Goal: Task Accomplishment & Management: Manage account settings

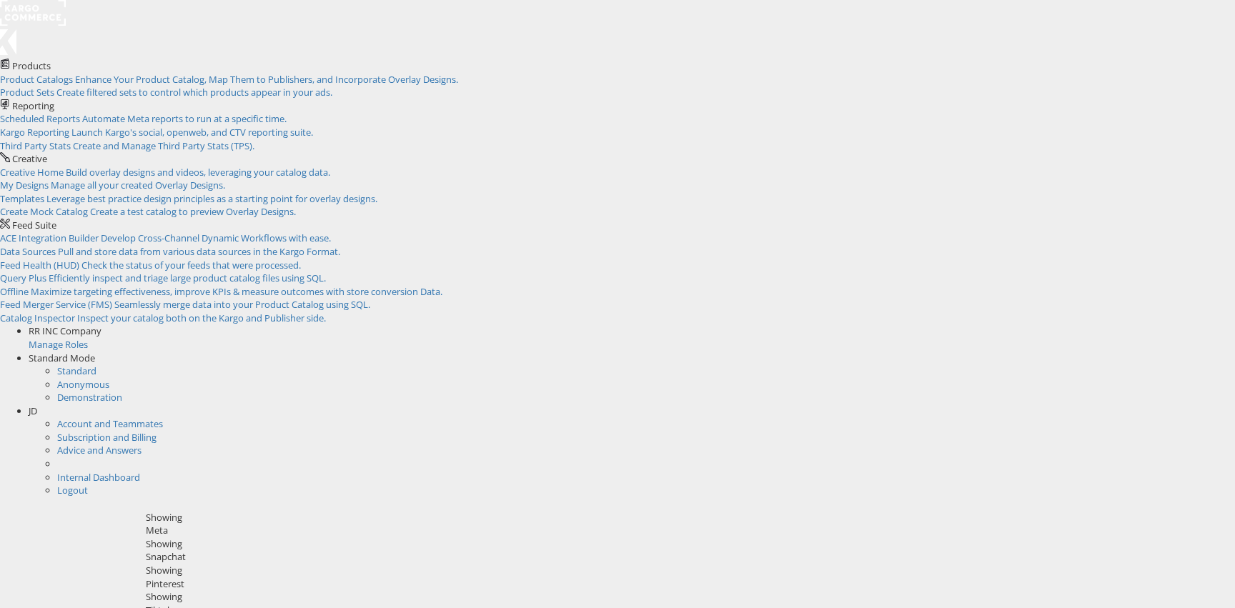
click at [37, 404] on span "JD" at bounding box center [33, 410] width 9 height 13
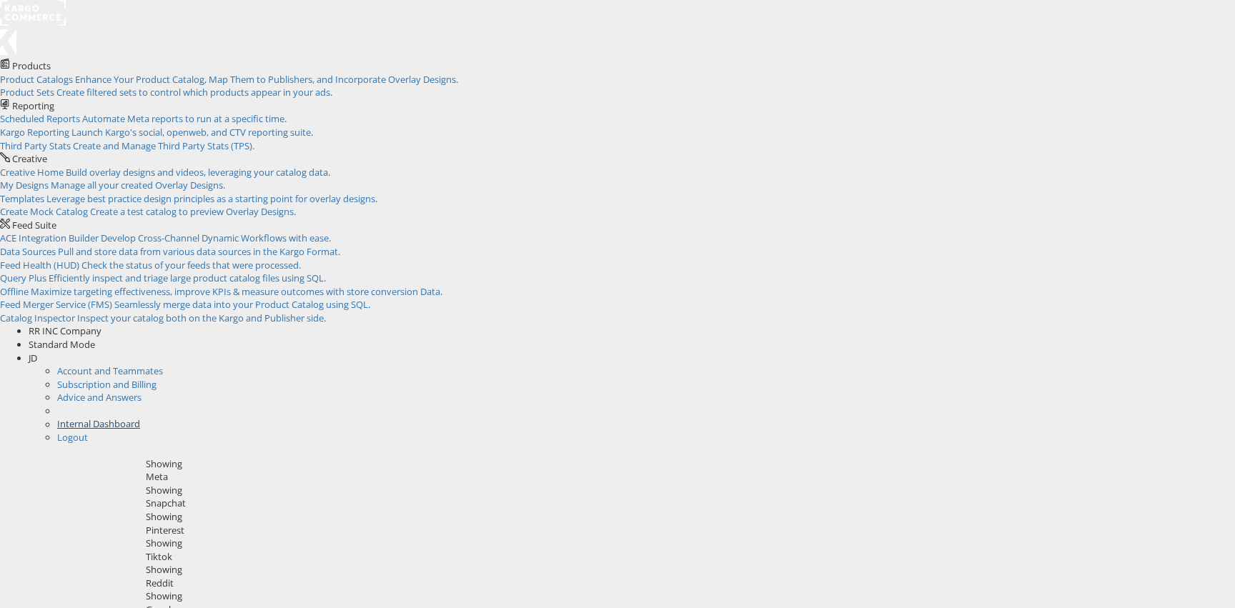
click at [140, 417] on link "Internal Dashboard" at bounding box center [98, 423] width 83 height 13
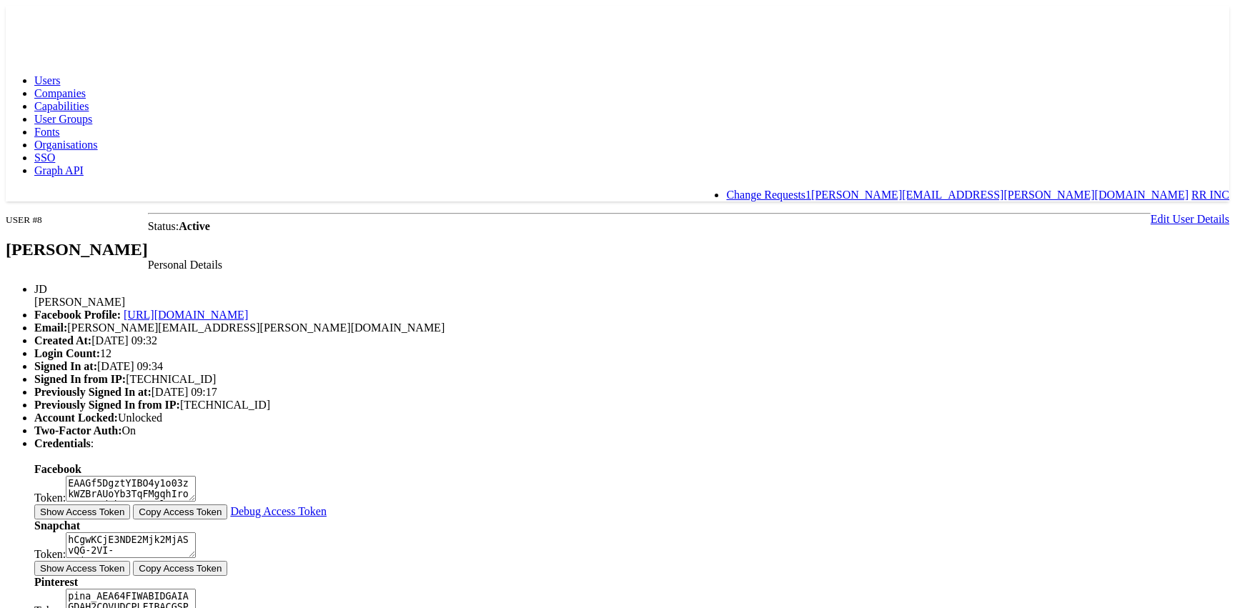
click at [60, 74] on span "Users" at bounding box center [47, 80] width 26 height 12
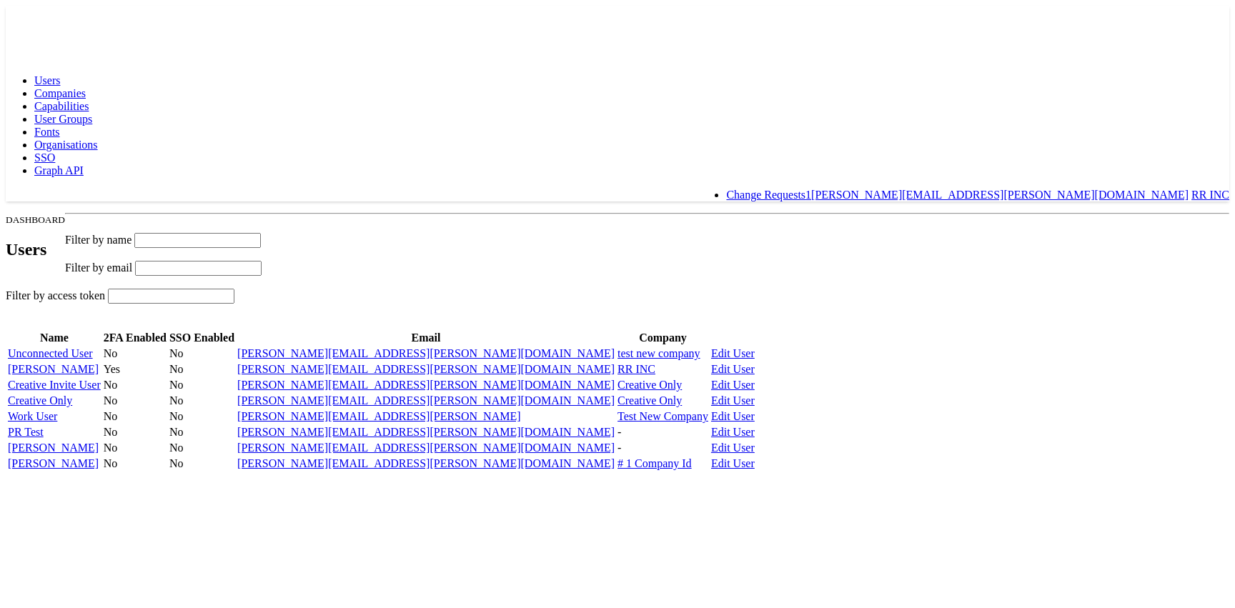
scroll to position [116, 0]
click at [754, 347] on link "Edit User" at bounding box center [733, 353] width 44 height 12
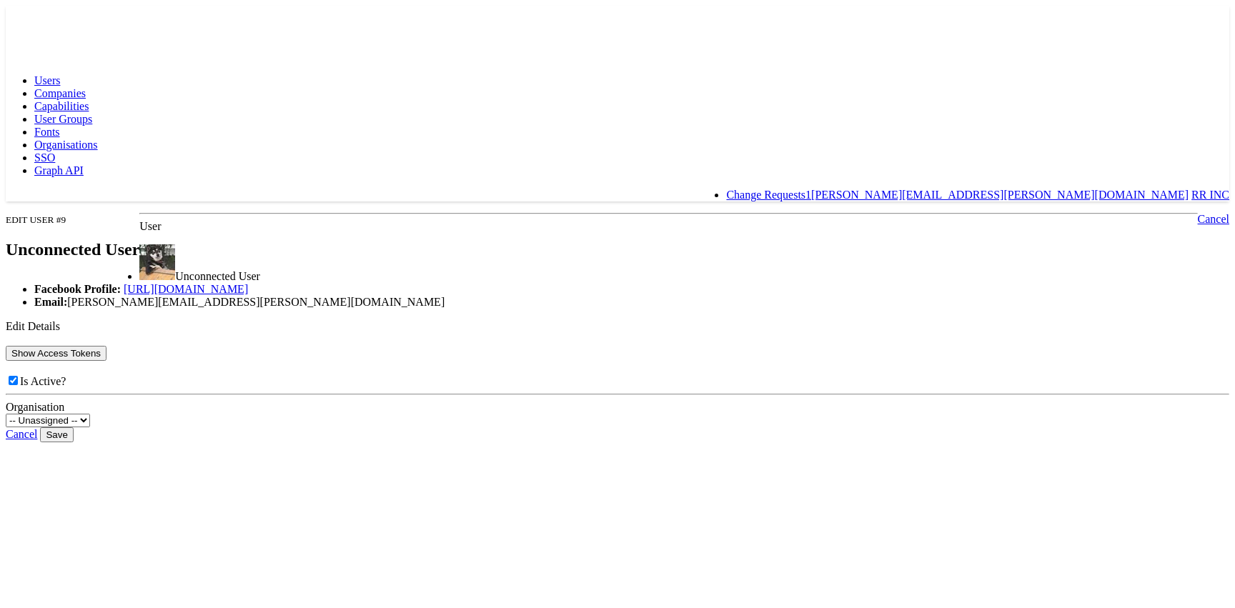
click at [106, 361] on button "Show Access Tokens" at bounding box center [56, 353] width 101 height 15
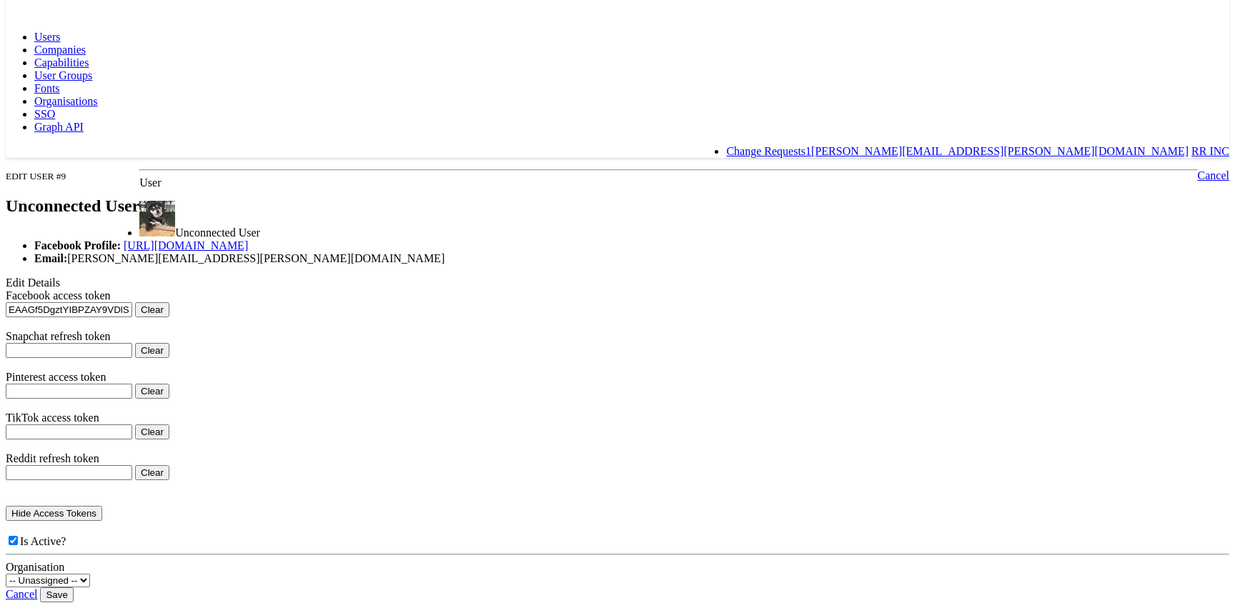
scroll to position [229, 0]
click at [90, 574] on select "-- Unassigned --" at bounding box center [48, 581] width 84 height 14
click at [37, 588] on link "Cancel" at bounding box center [21, 594] width 31 height 12
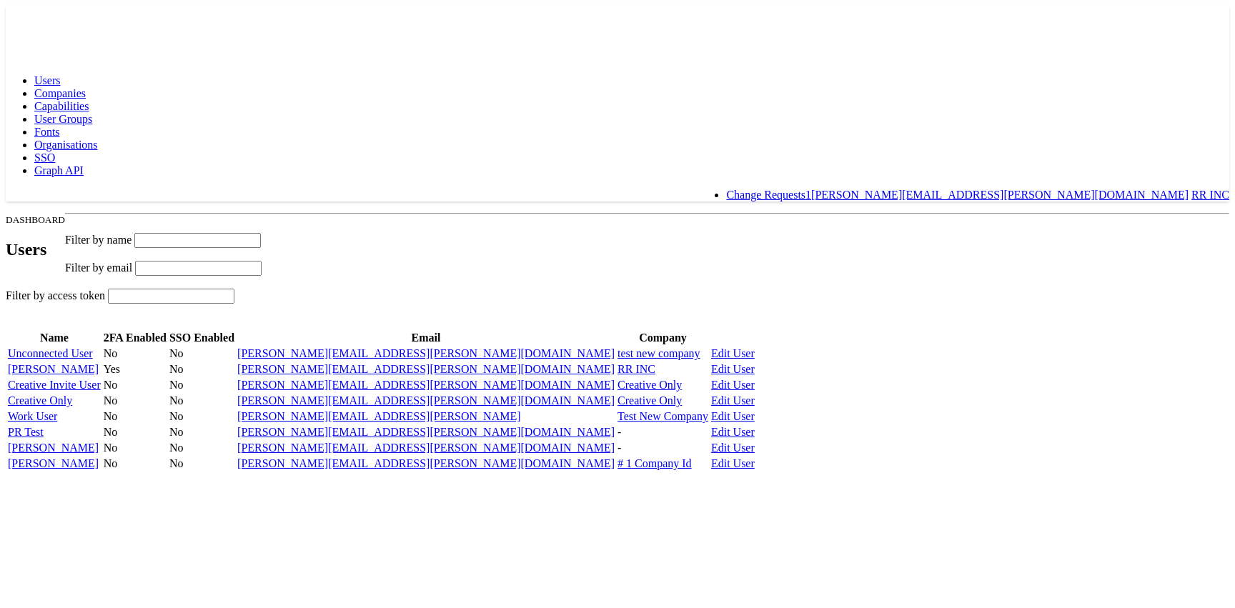
click at [86, 87] on span "Companies" at bounding box center [59, 93] width 51 height 12
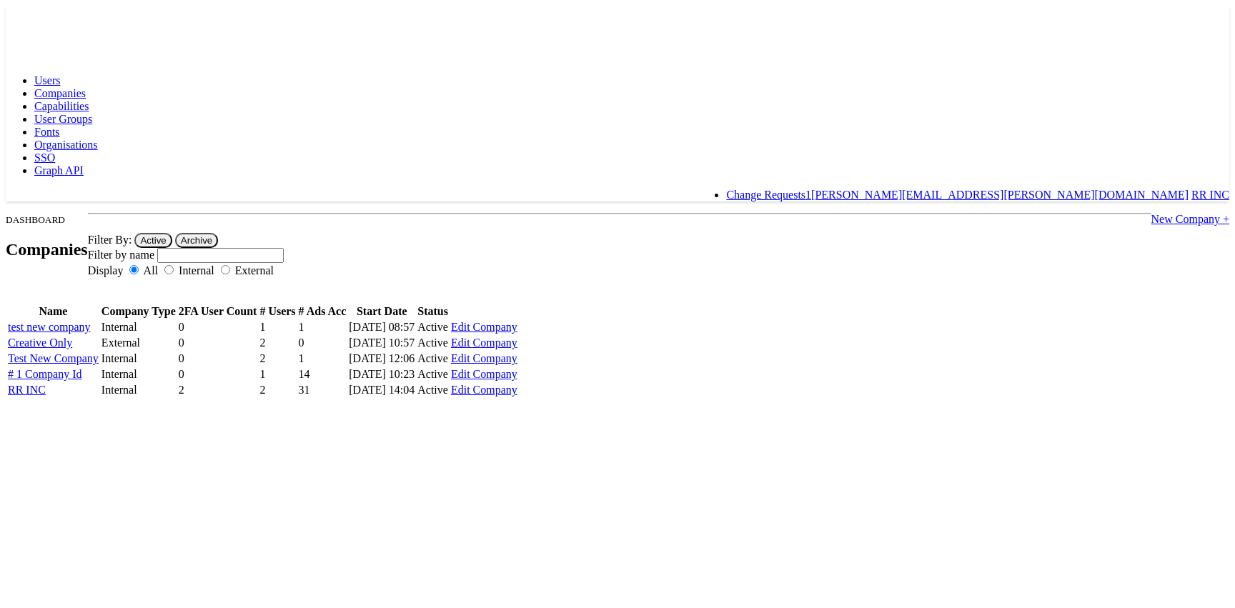
click at [60, 74] on span "Users" at bounding box center [47, 80] width 26 height 12
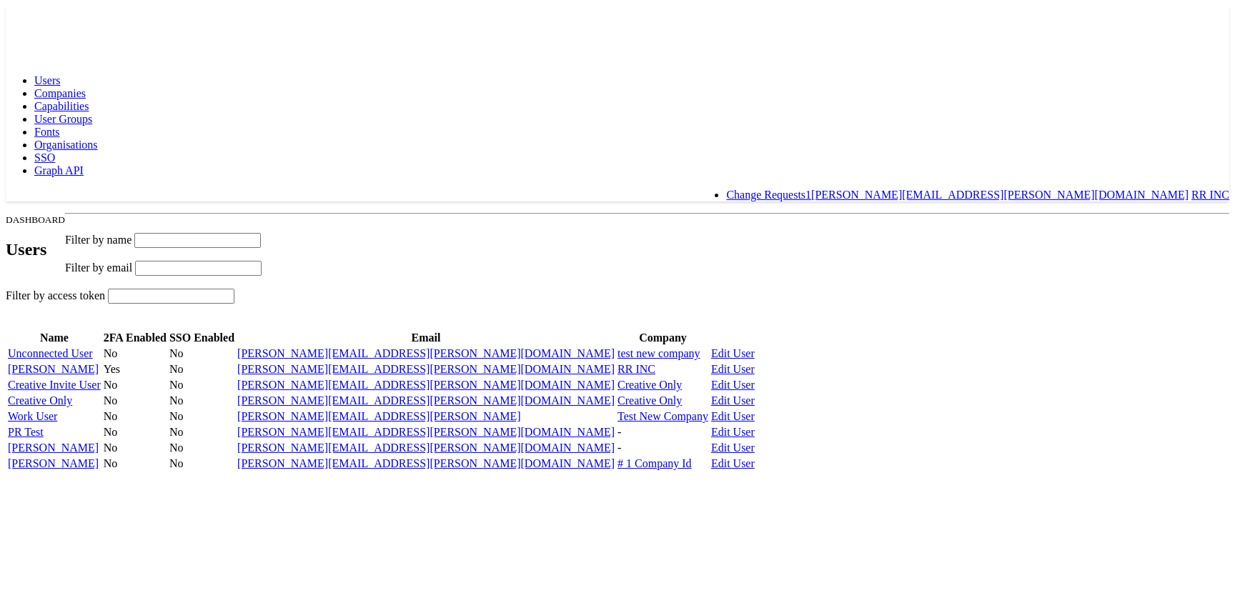
scroll to position [104, 0]
click at [93, 347] on link "Unconnected User" at bounding box center [50, 353] width 85 height 12
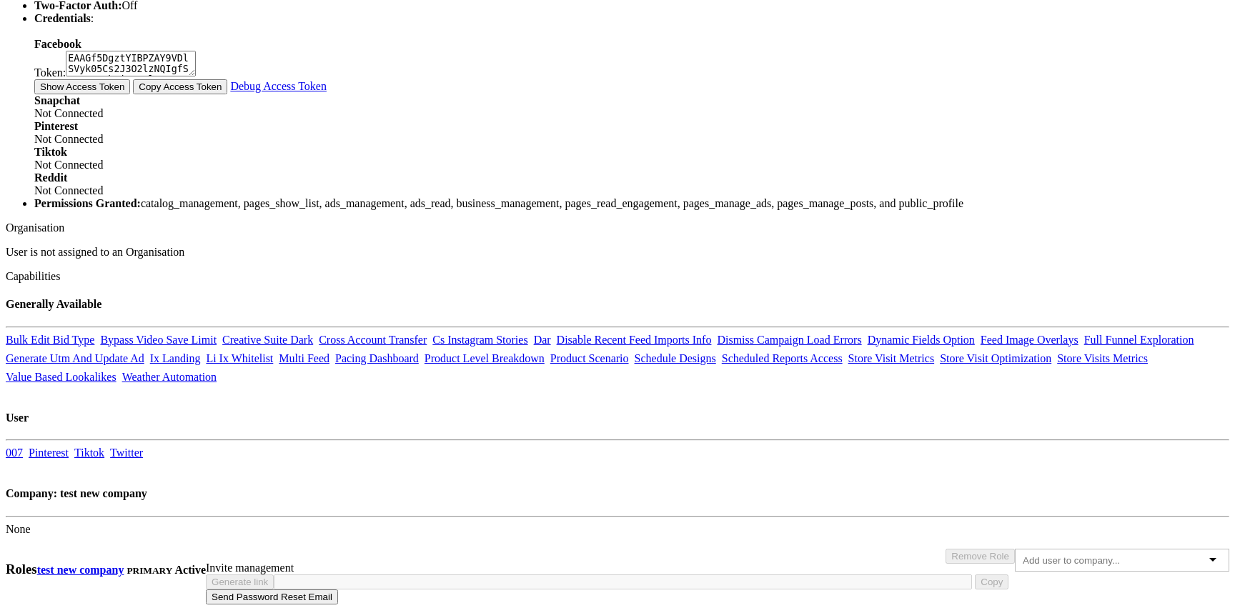
scroll to position [564, 0]
drag, startPoint x: 453, startPoint y: 349, endPoint x: 328, endPoint y: 319, distance: 128.6
click at [328, 210] on li "Permissions Granted: catalog_management, pages_show_list, ads_management, ads_r…" at bounding box center [631, 203] width 1195 height 13
click at [358, 210] on li "Permissions Granted: catalog_management, pages_show_list, ads_management, ads_r…" at bounding box center [631, 203] width 1195 height 13
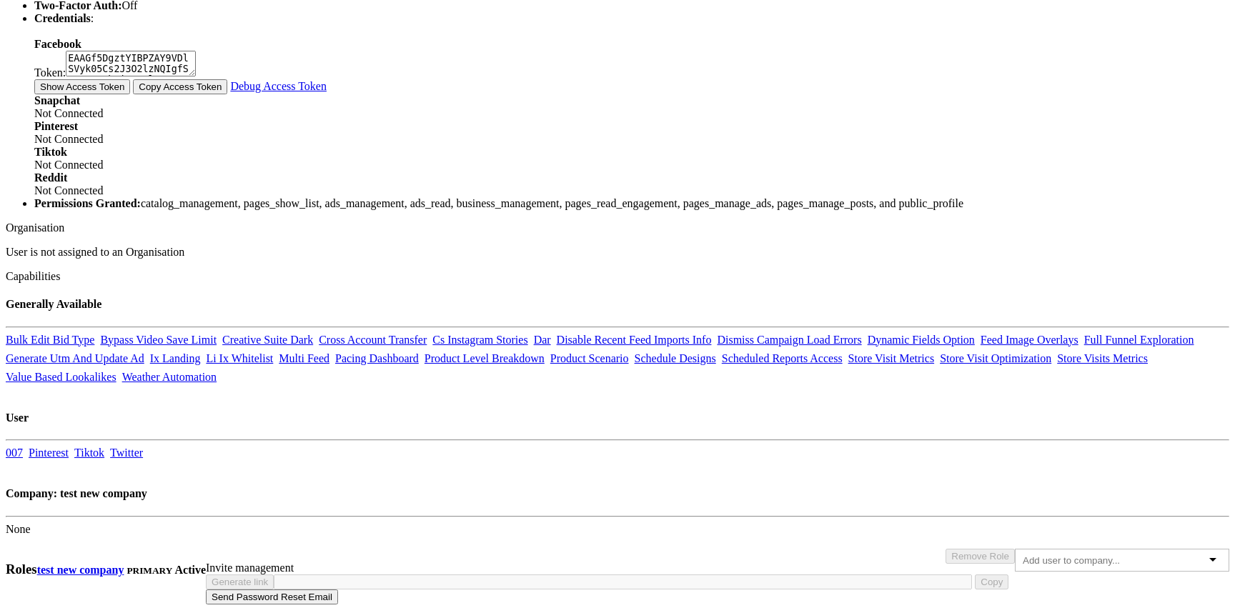
scroll to position [714, 0]
drag, startPoint x: 962, startPoint y: 450, endPoint x: 527, endPoint y: 369, distance: 442.0
click at [526, 373] on div "Generally Available Bulk Edit Bid Type Bypass Video Save Limit Creative Suite D…" at bounding box center [617, 423] width 1223 height 250
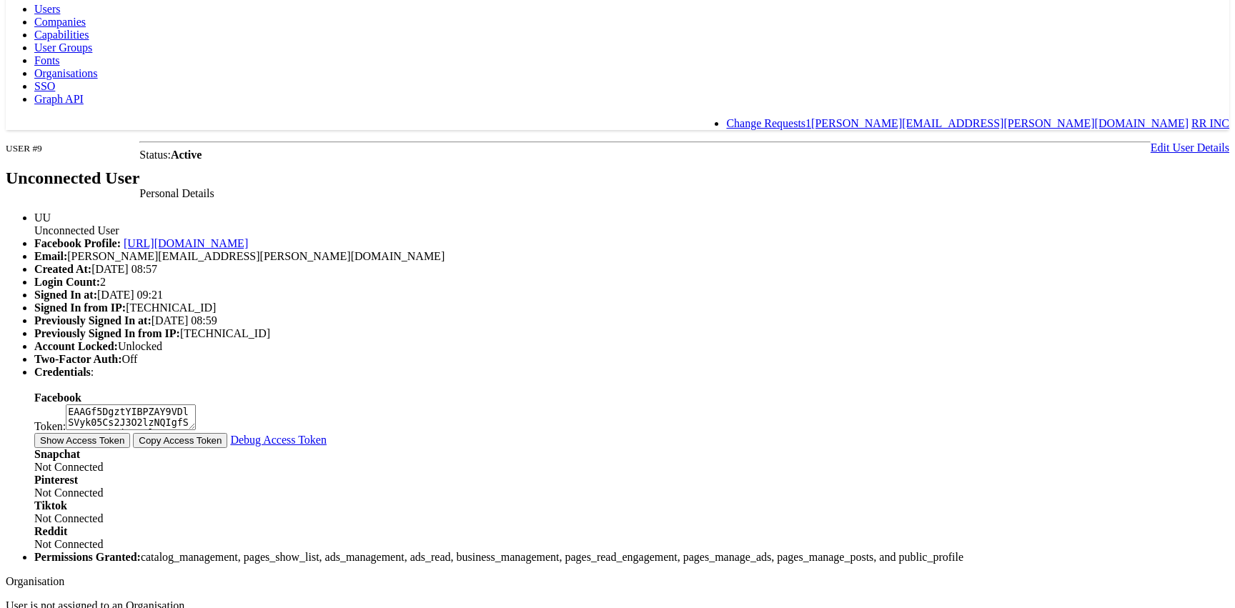
scroll to position [0, 0]
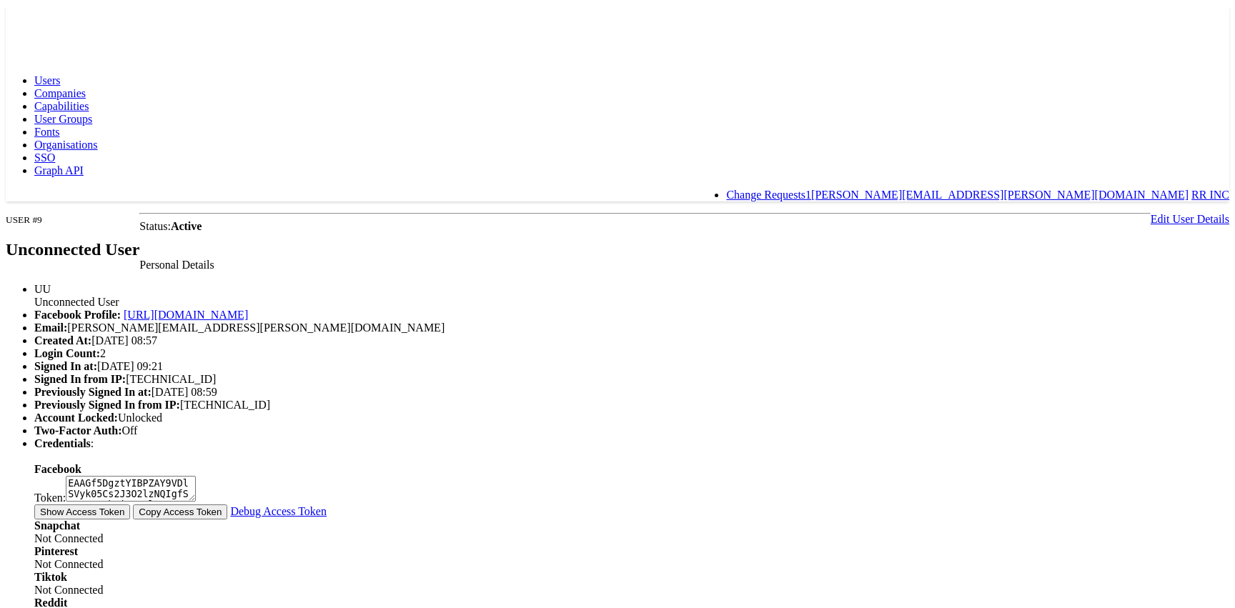
click at [89, 100] on span "Capabilities" at bounding box center [61, 106] width 54 height 12
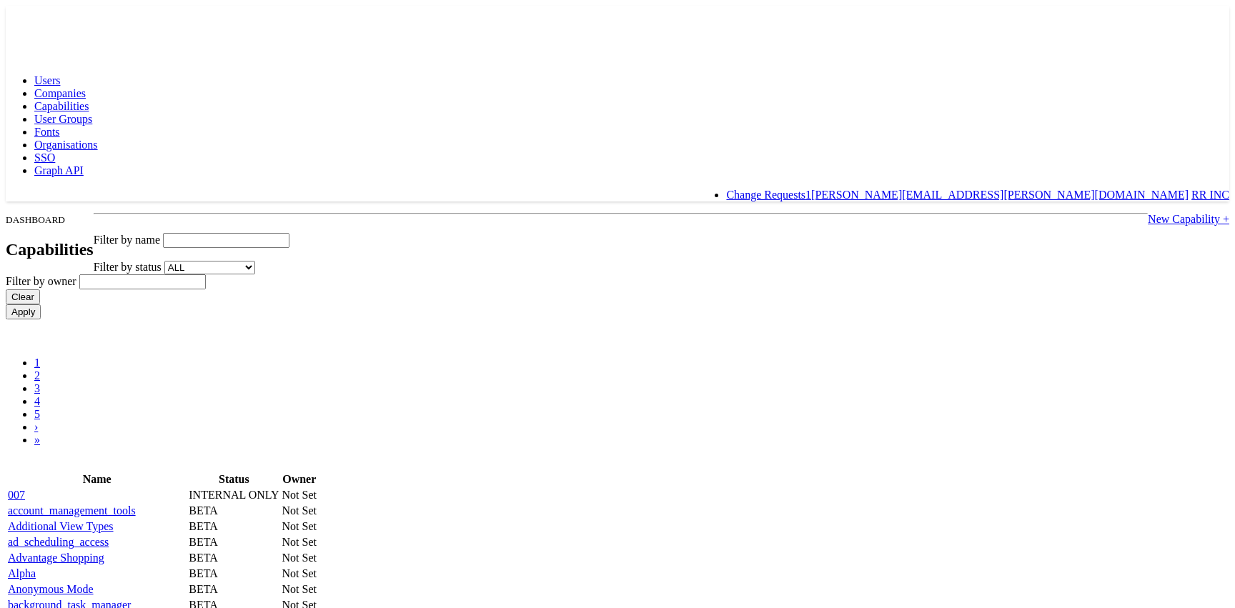
click at [289, 233] on input "text" at bounding box center [226, 240] width 126 height 15
type input "new"
click at [6, 304] on input "Apply" at bounding box center [23, 311] width 35 height 15
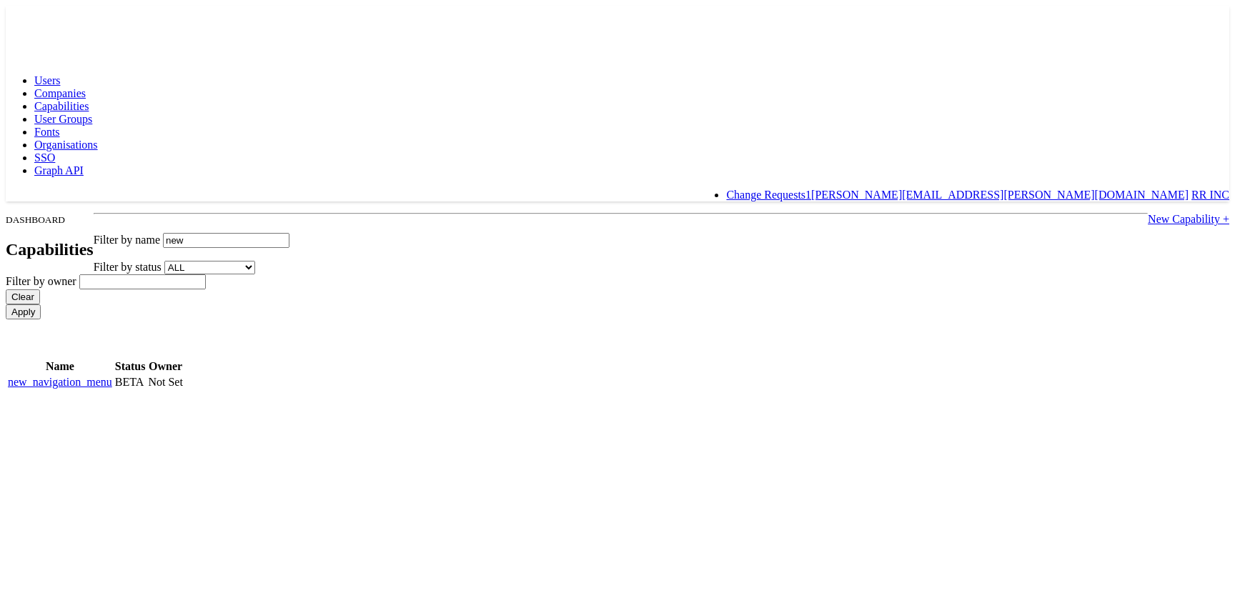
click at [112, 376] on link "new_navigation_menu" at bounding box center [60, 382] width 104 height 12
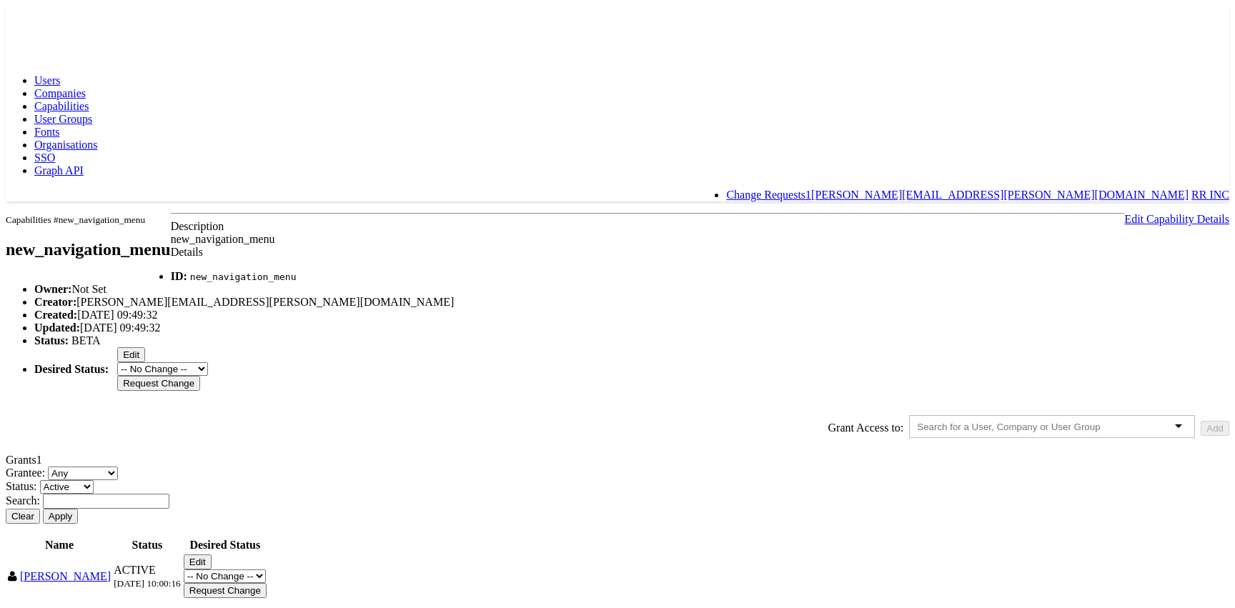
scroll to position [143, 0]
click at [909, 415] on div at bounding box center [1052, 426] width 286 height 23
type input "un"
click at [1200, 421] on button "Add" at bounding box center [1214, 428] width 29 height 15
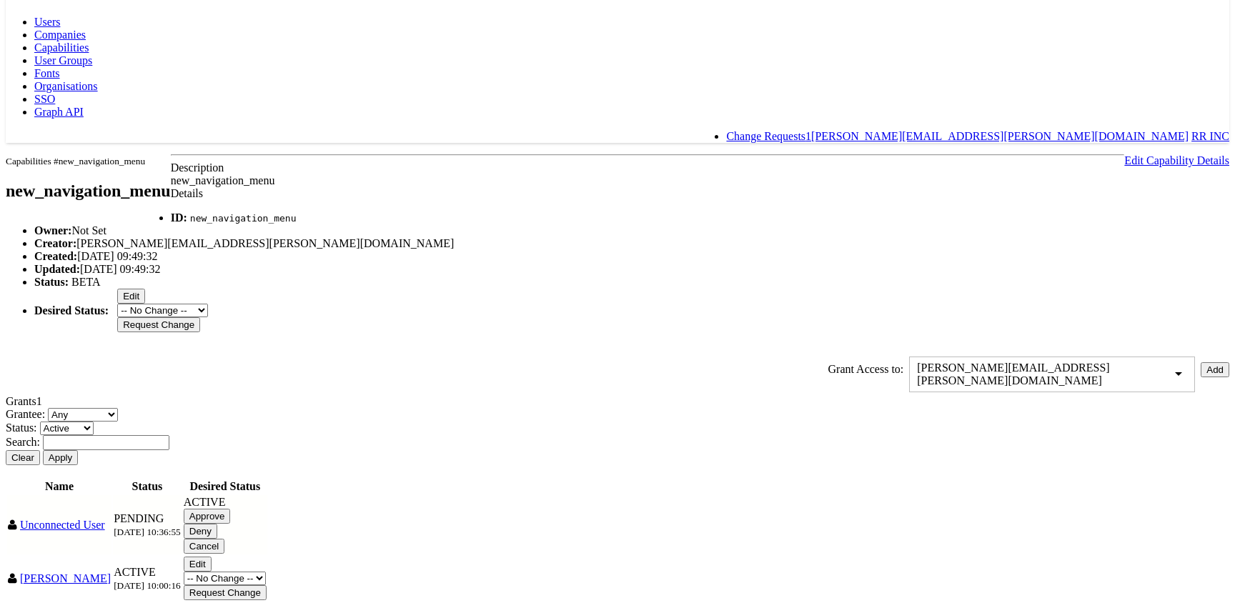
click at [231, 524] on input "Approve" at bounding box center [207, 516] width 47 height 15
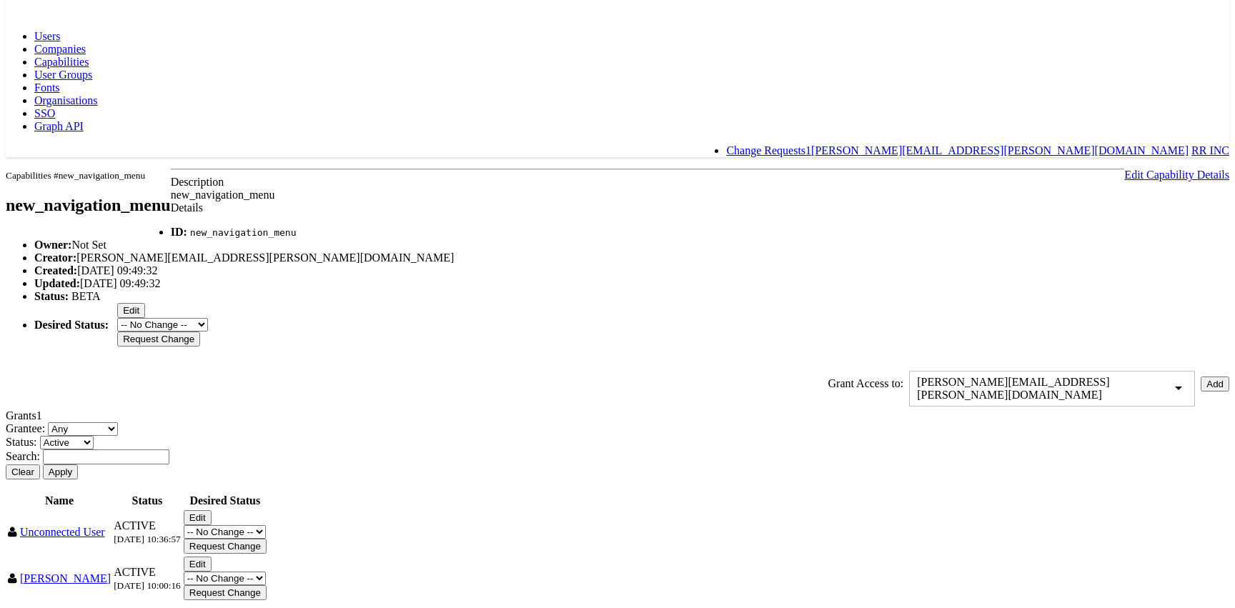
scroll to position [0, 0]
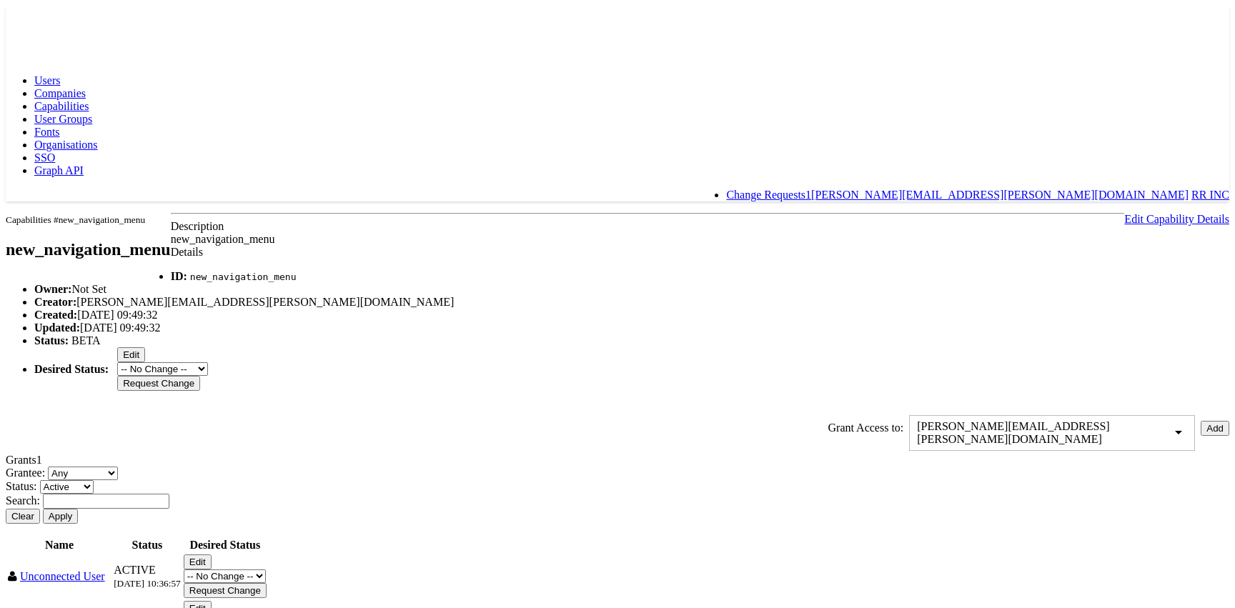
click at [811, 189] on link "Change Requests 1" at bounding box center [768, 195] width 85 height 12
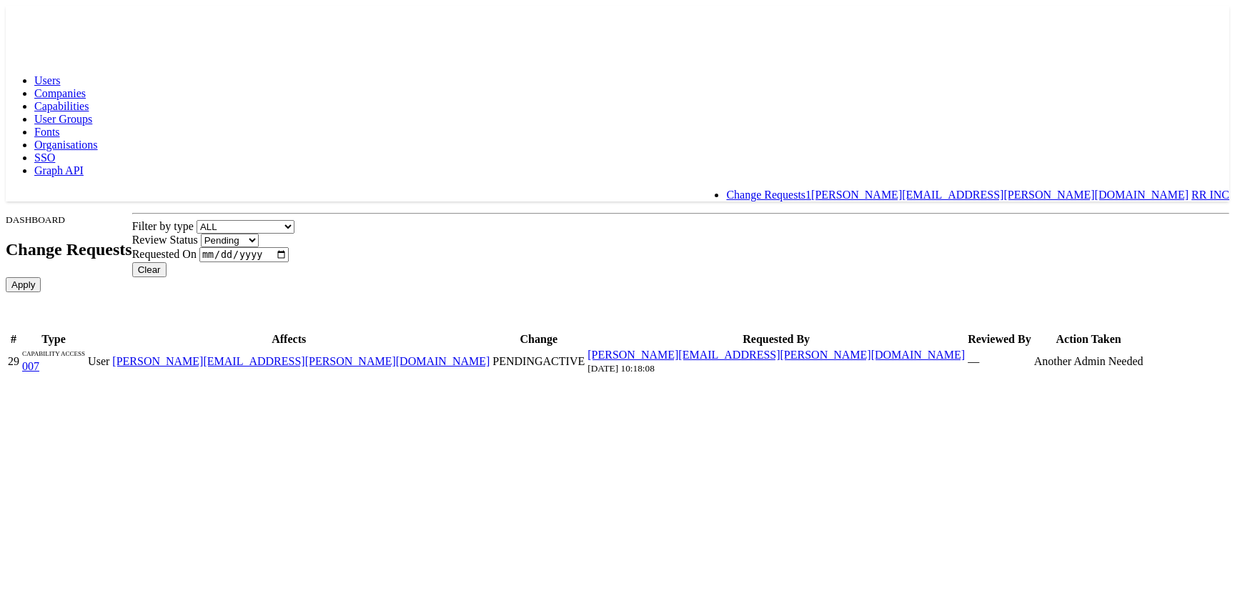
click at [489, 355] on link "robert.ryan+unconnected@kargo.com" at bounding box center [300, 361] width 377 height 12
click at [39, 360] on link "007" at bounding box center [30, 366] width 17 height 12
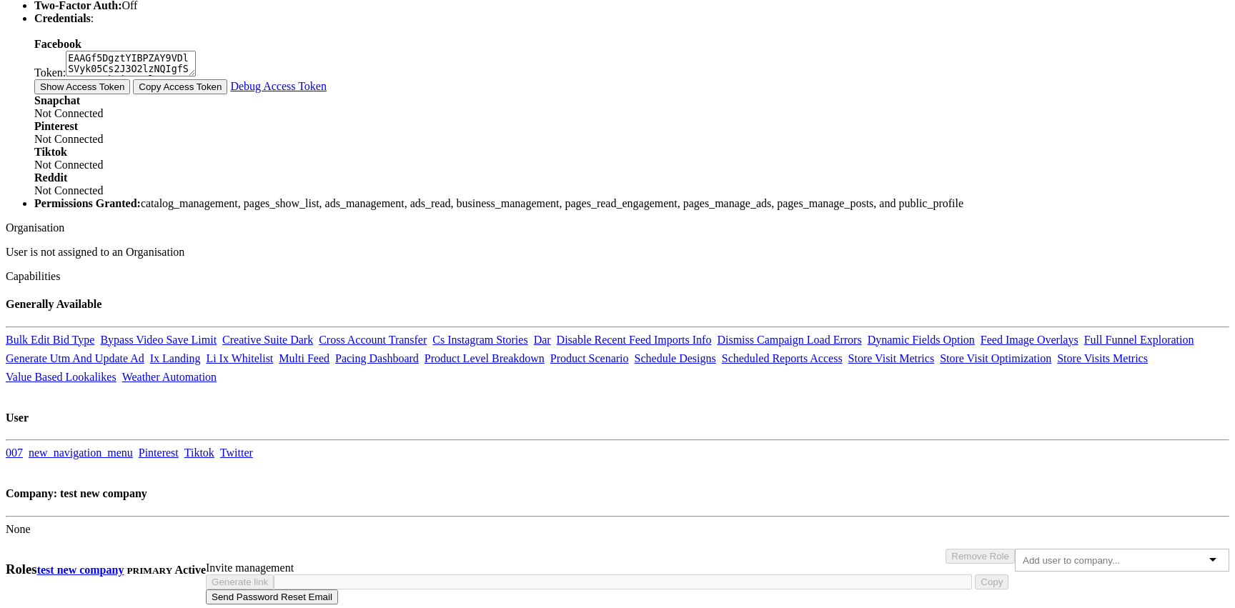
scroll to position [1043, 0]
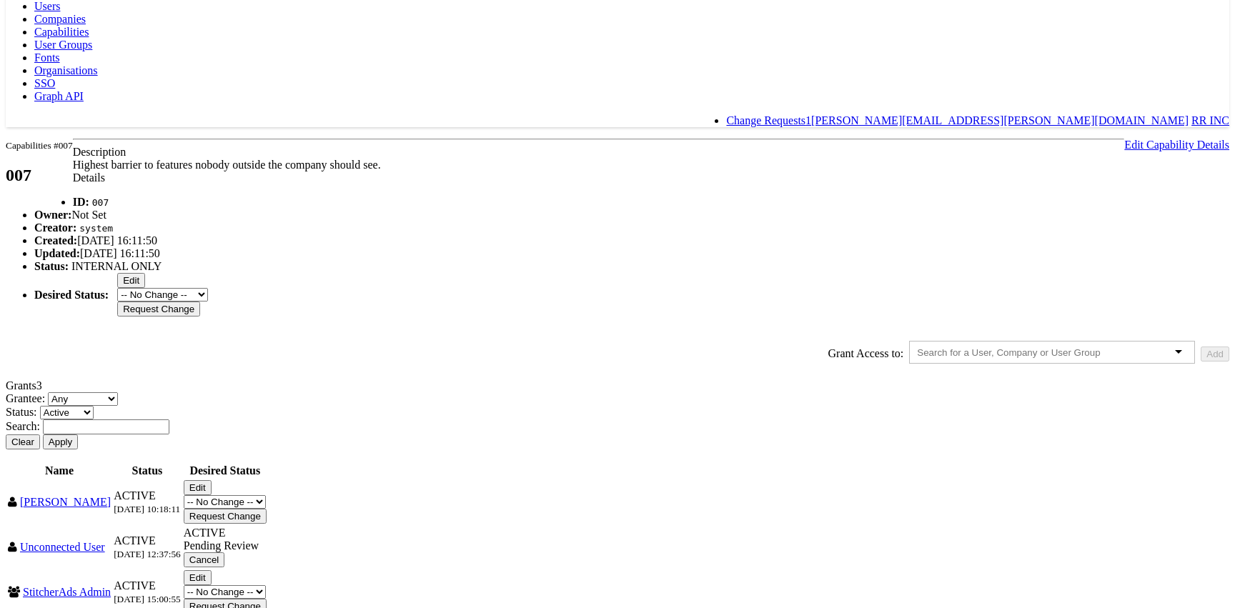
scroll to position [224, 0]
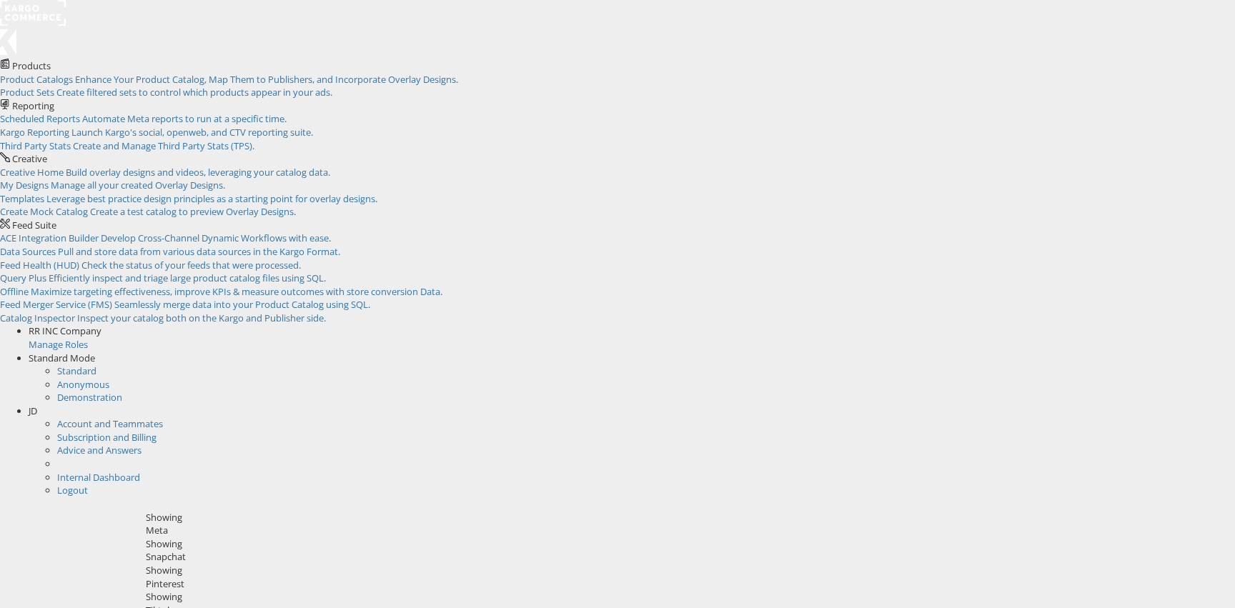
click at [37, 404] on span "JD" at bounding box center [33, 410] width 9 height 13
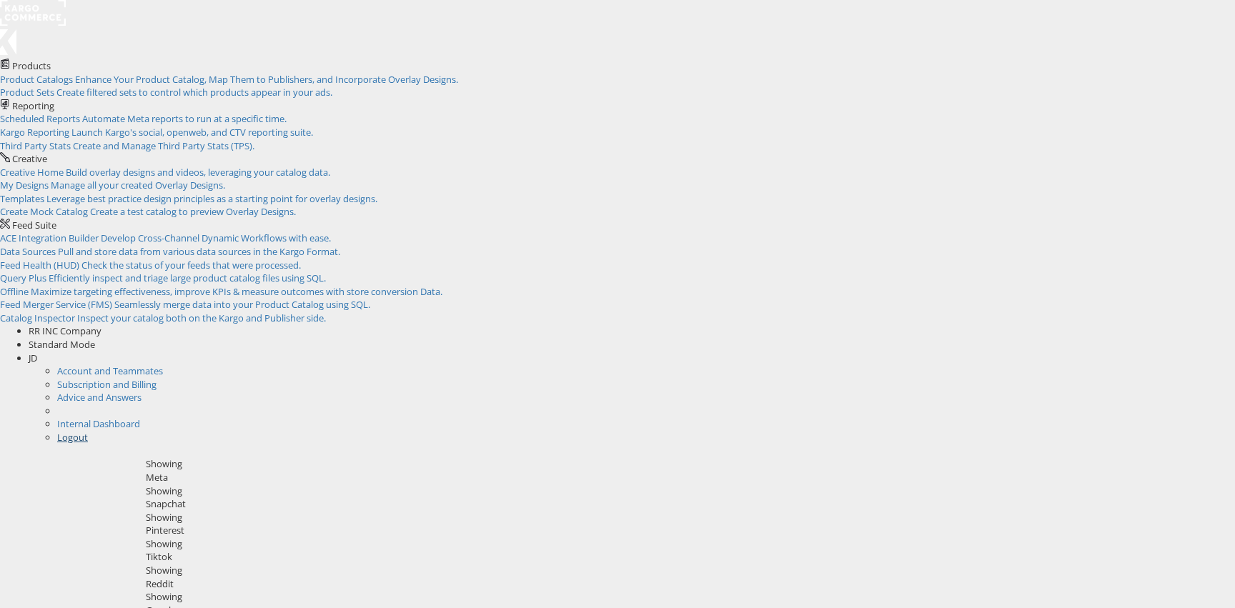
click at [88, 431] on link "Logout" at bounding box center [72, 437] width 31 height 13
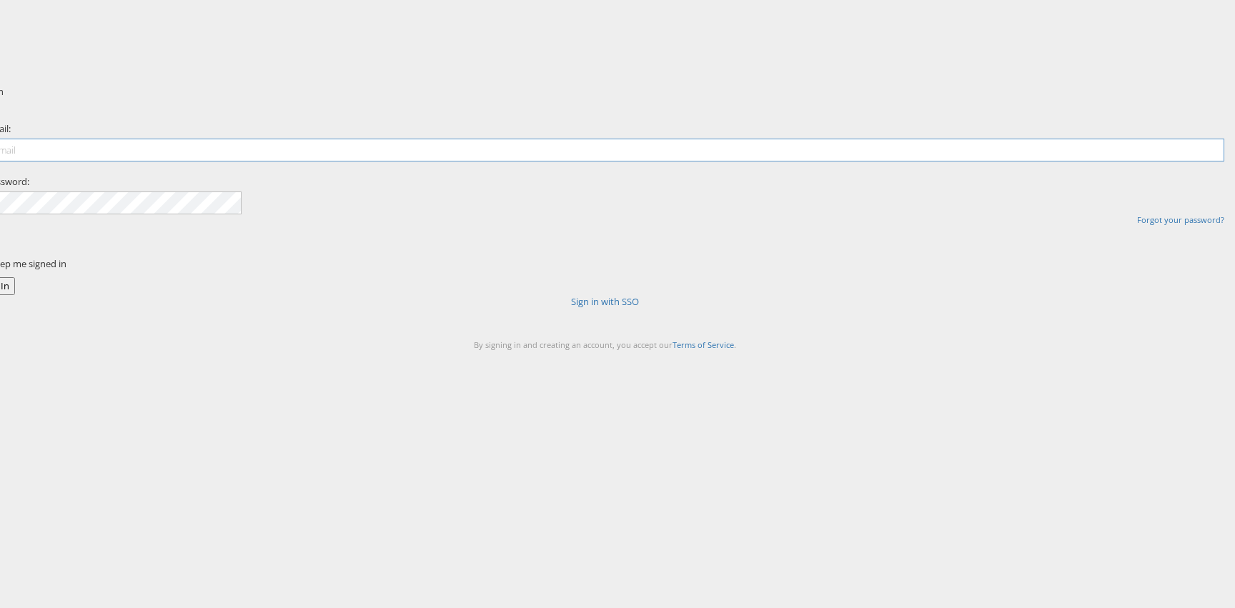
click at [547, 161] on input "email" at bounding box center [605, 150] width 1238 height 23
click at [399, 226] on div "Sign In Email: Password: Forgot your password? Keep me signed in Sign In Sign i…" at bounding box center [685, 249] width 1099 height 357
click at [499, 175] on div at bounding box center [605, 157] width 1238 height 36
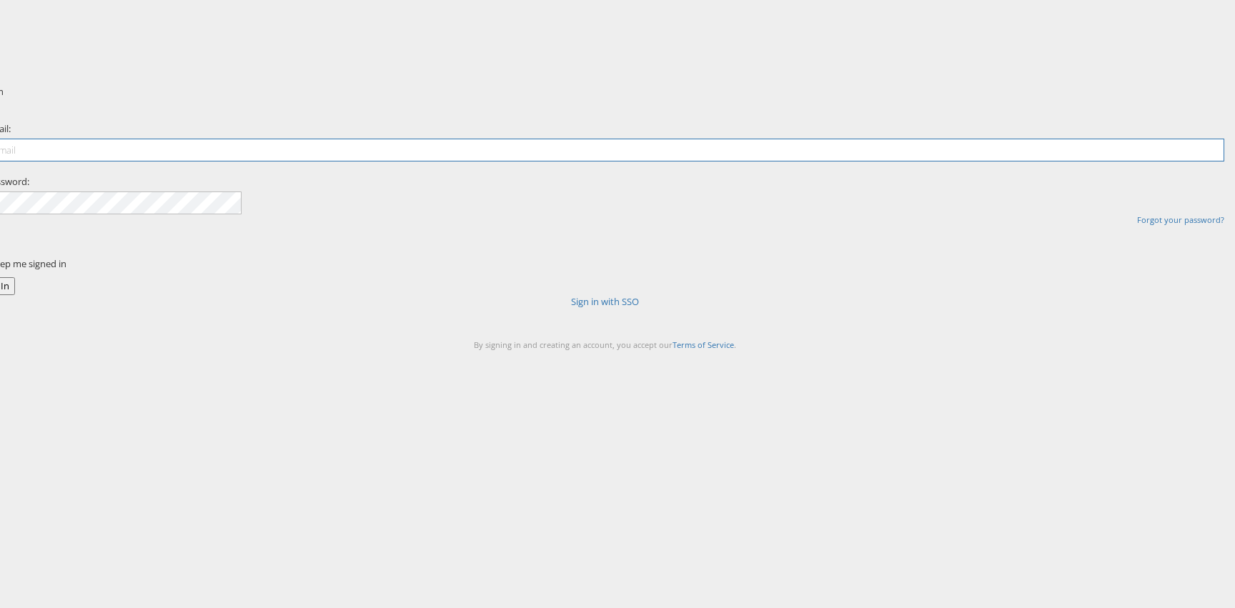
click at [511, 161] on input "email" at bounding box center [605, 150] width 1238 height 23
type input "[PERSON_NAME][EMAIL_ADDRESS][PERSON_NAME][DOMAIN_NAME]"
